Goal: Check status

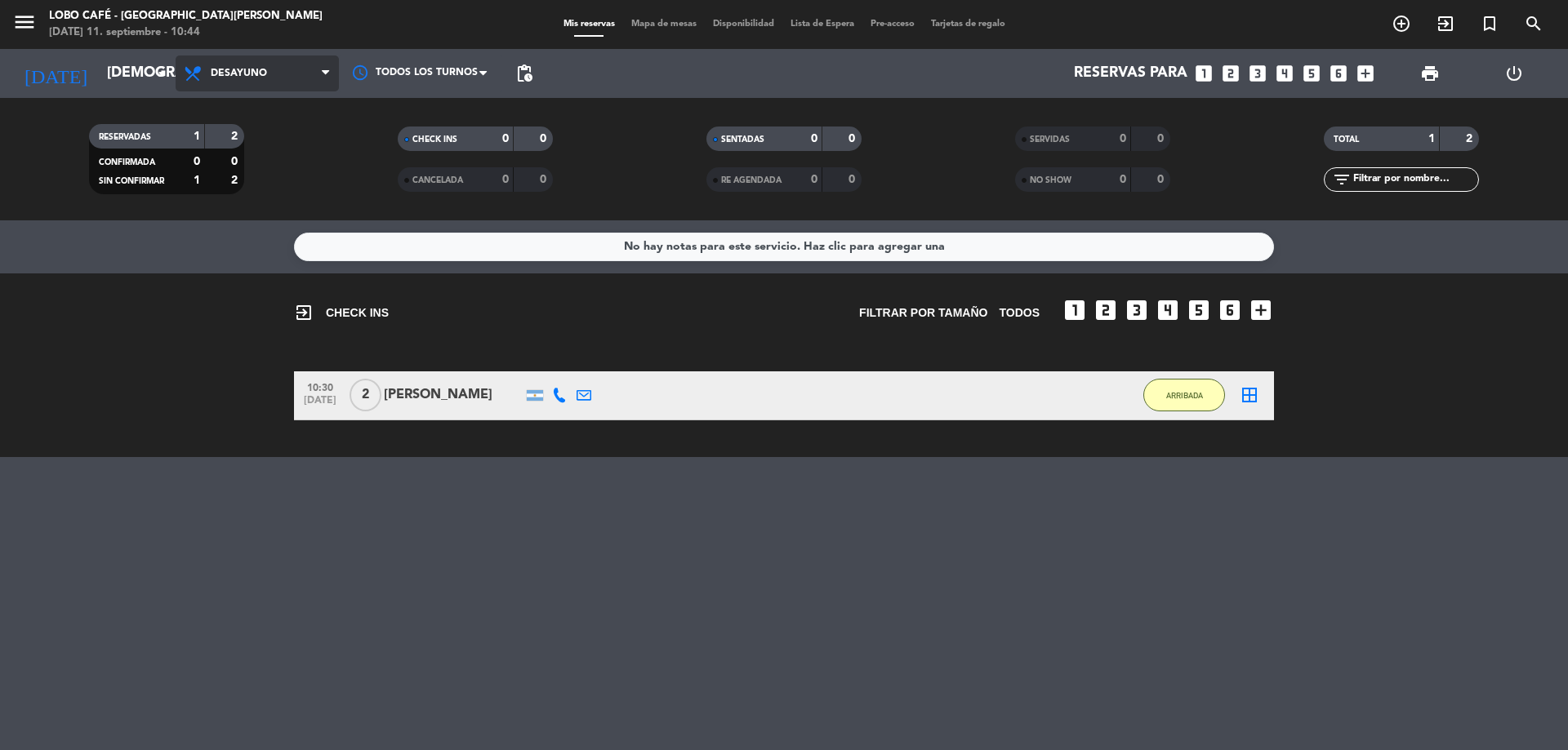
click at [326, 68] on icon at bounding box center [325, 74] width 7 height 13
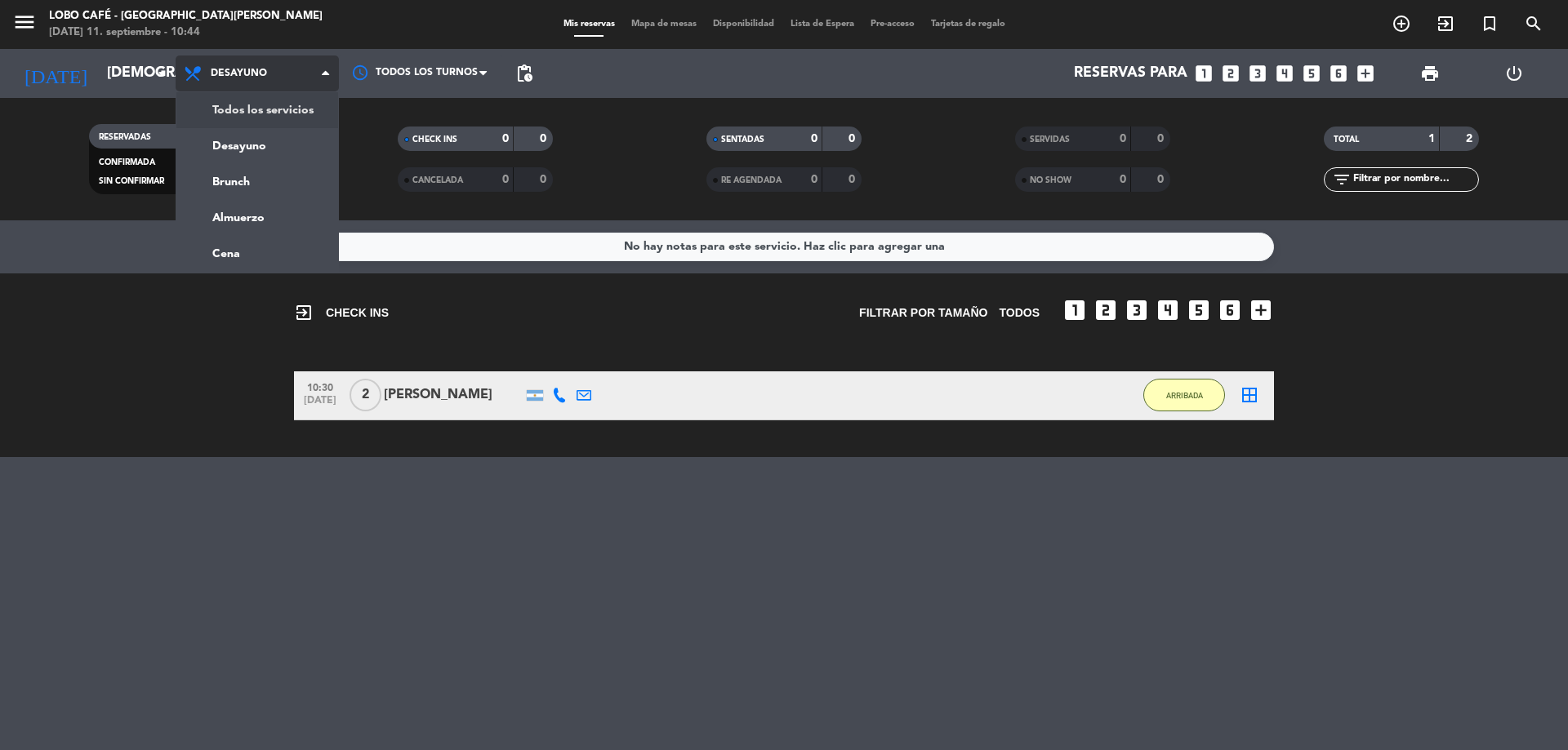
click at [306, 97] on div "Todos los servicios Desayuno Brunch Almuerzo Cena Desayuno Todos los servicios …" at bounding box center [258, 74] width 164 height 49
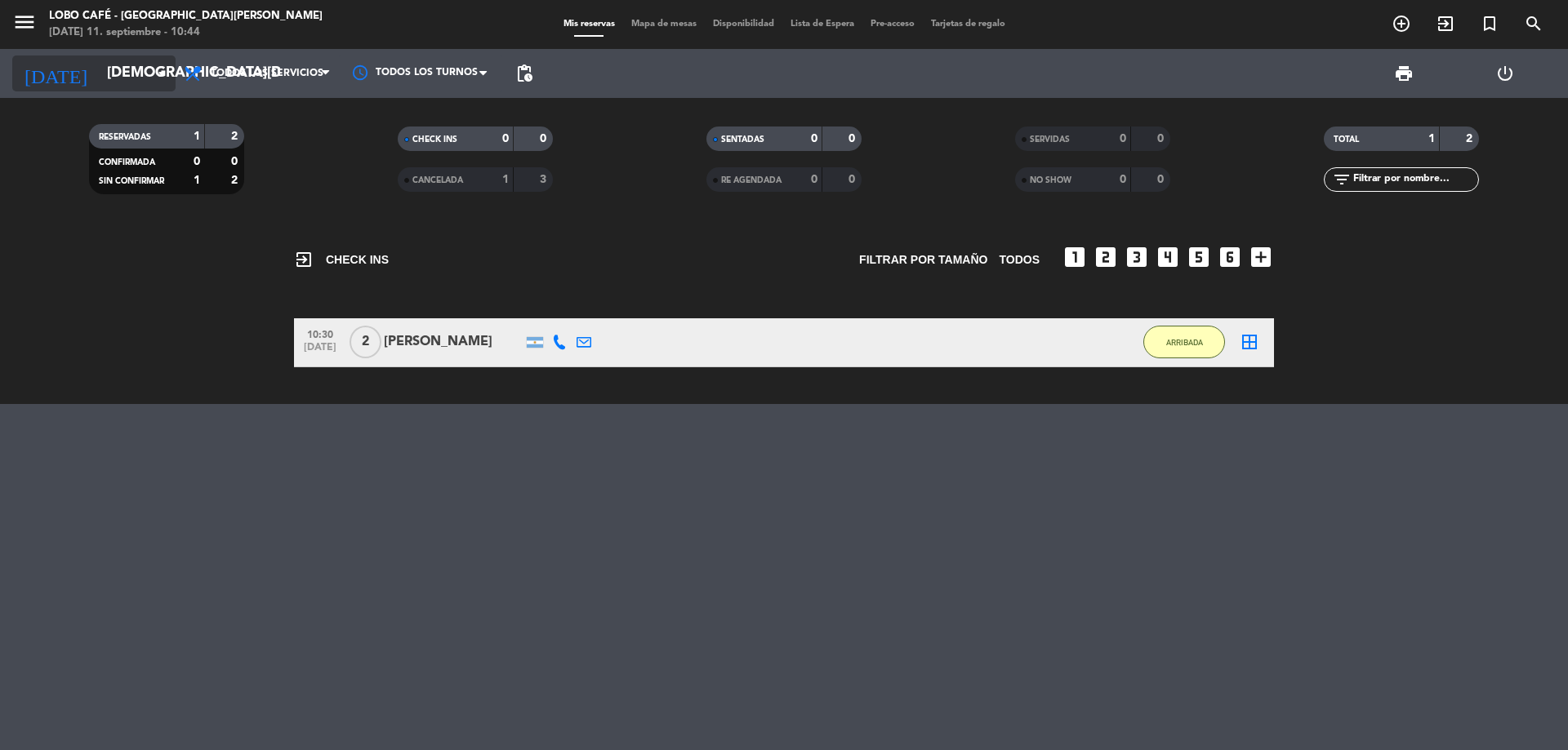
click at [120, 75] on input "[DEMOGRAPHIC_DATA][DATE]" at bounding box center [194, 74] width 190 height 33
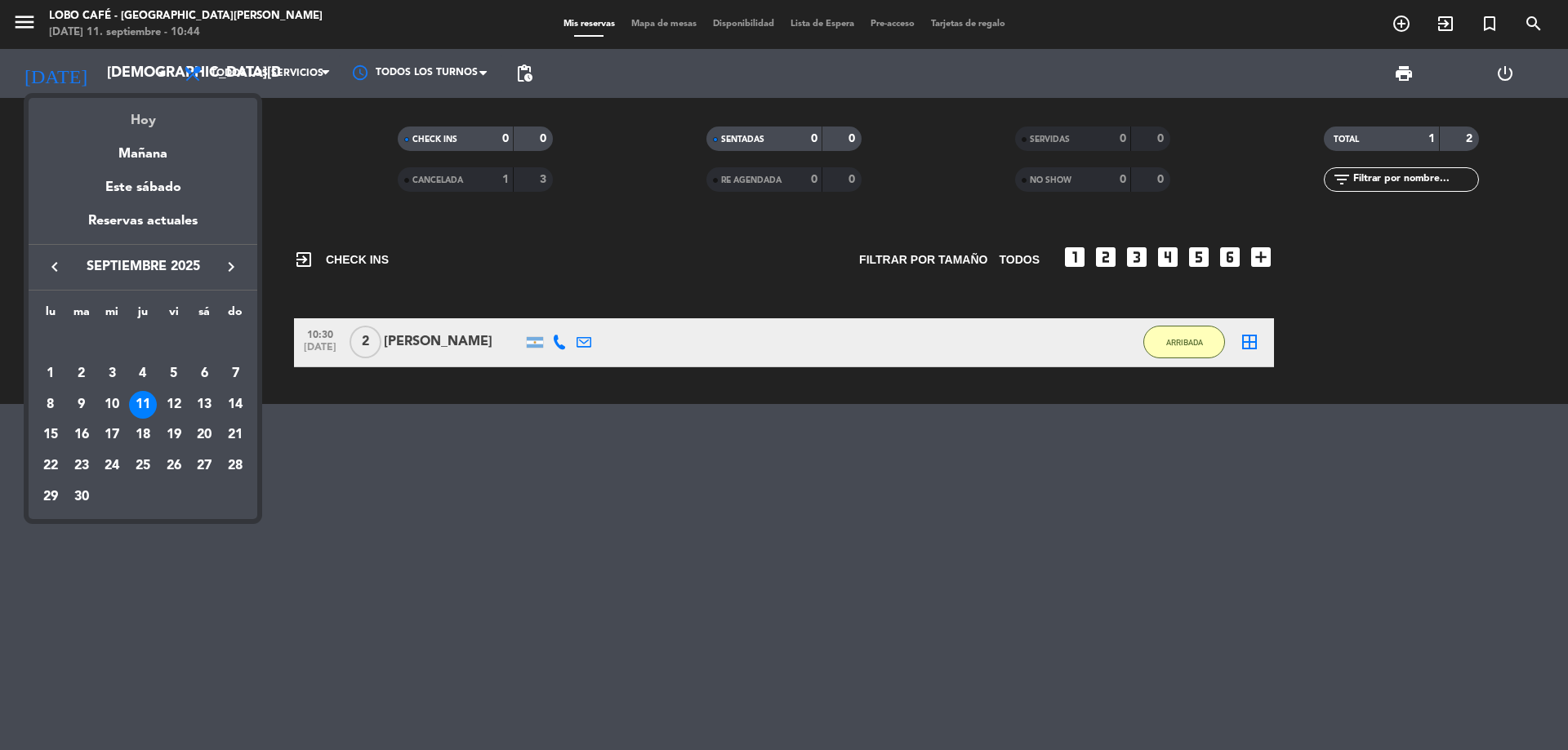
click at [157, 106] on div "Hoy" at bounding box center [142, 115] width 228 height 34
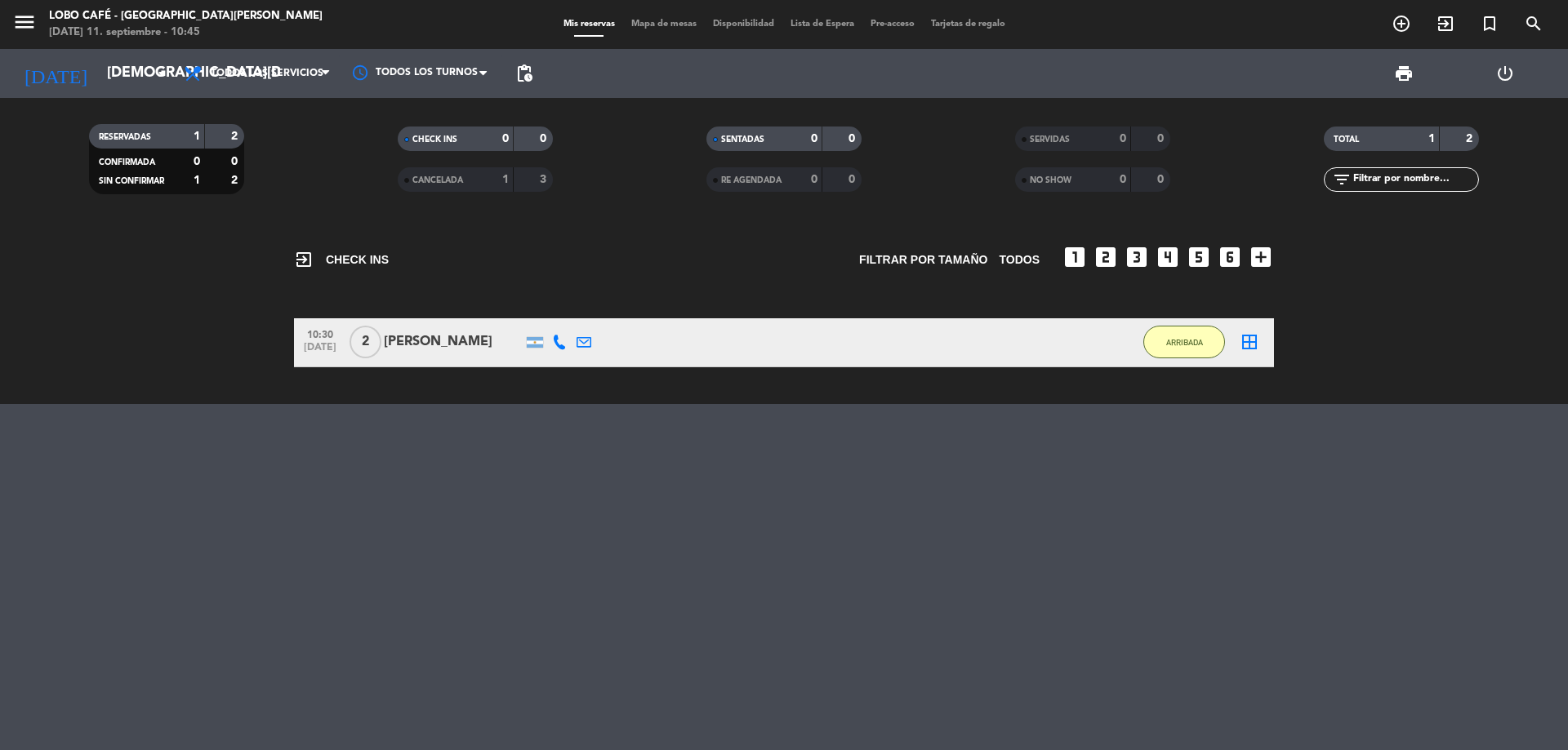
click at [425, 165] on div "CHECK INS 0 0" at bounding box center [474, 147] width 308 height 41
click at [420, 180] on span "CANCELADA" at bounding box center [438, 181] width 51 height 8
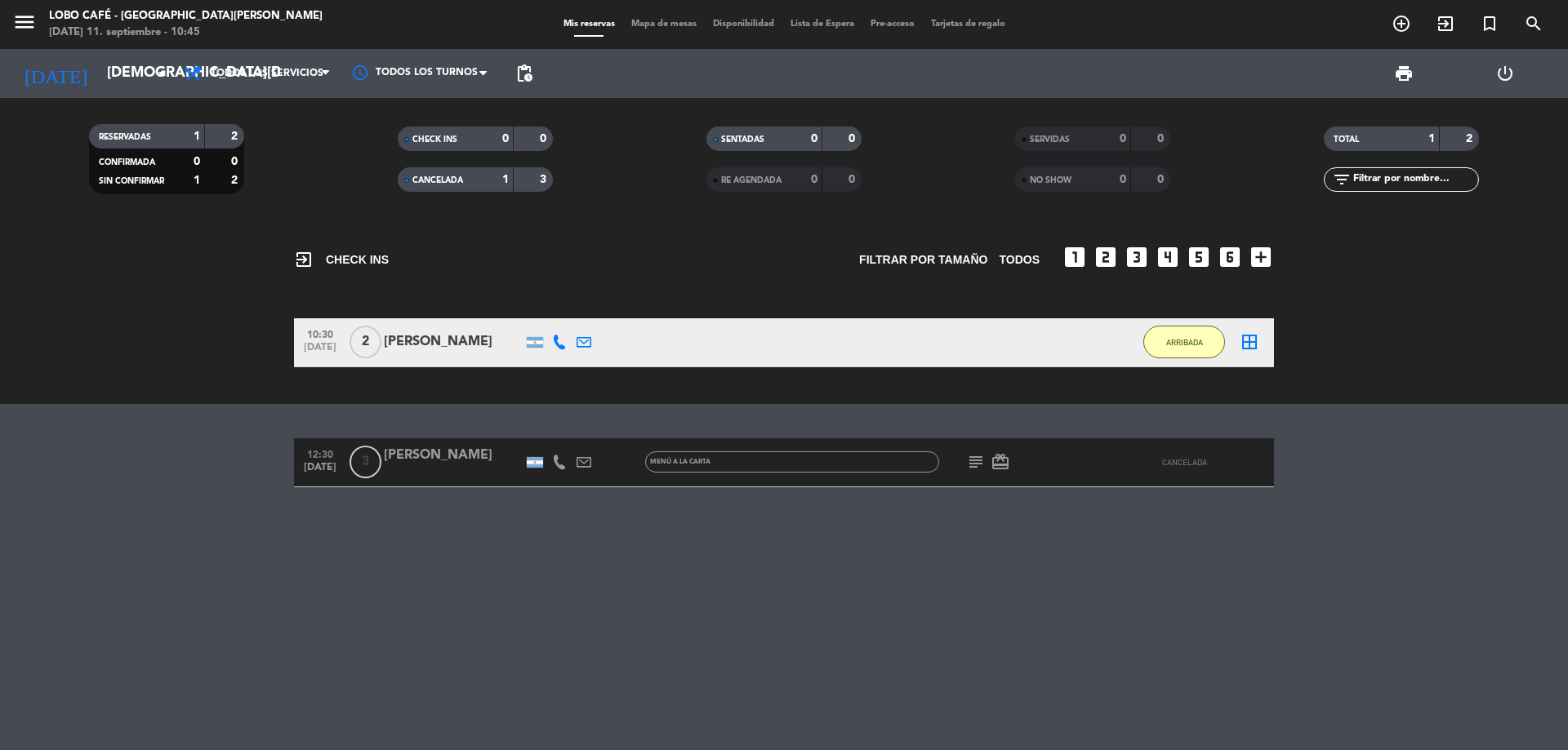
click at [159, 158] on div "CONFIRMADA" at bounding box center [131, 162] width 75 height 19
click at [149, 159] on span "CONFIRMADA" at bounding box center [127, 163] width 56 height 8
click at [142, 142] on div "RESERVADAS" at bounding box center [131, 137] width 75 height 19
click at [141, 141] on span "RESERVADAS" at bounding box center [125, 137] width 52 height 8
click at [99, 81] on input "[DEMOGRAPHIC_DATA][DATE]" at bounding box center [194, 74] width 190 height 33
